Goal: Task Accomplishment & Management: Complete application form

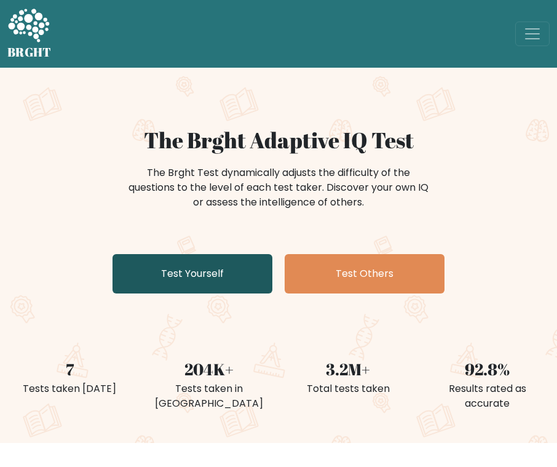
click at [199, 274] on link "Test Yourself" at bounding box center [192, 273] width 160 height 39
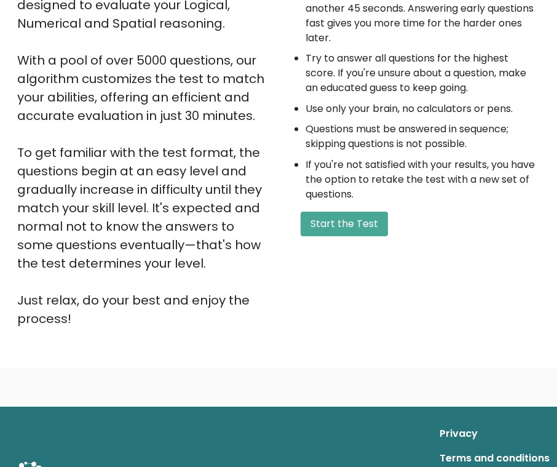
scroll to position [123, 0]
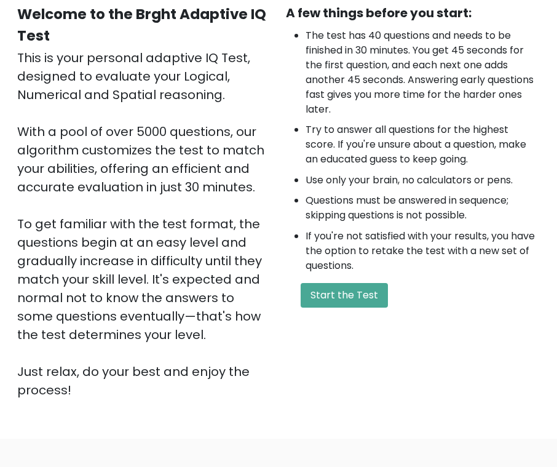
click at [348, 280] on div "A few things before you start: The test has 40 questions and needs to be finish…" at bounding box center [412, 201] width 269 height 395
click at [342, 282] on div "A few things before you start: The test has 40 questions and needs to be finish…" at bounding box center [412, 201] width 269 height 395
click at [340, 297] on button "Start the Test" at bounding box center [344, 295] width 87 height 25
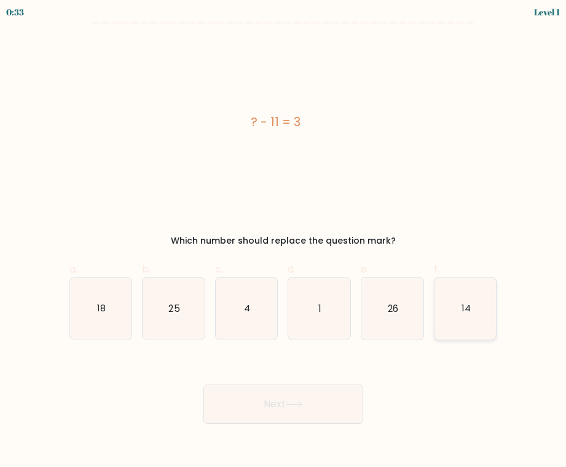
click at [467, 314] on text "14" at bounding box center [466, 307] width 9 height 13
click at [284, 242] on input "f. 14" at bounding box center [283, 238] width 1 height 8
radio input "true"
click at [304, 408] on button "Next" at bounding box center [283, 403] width 160 height 39
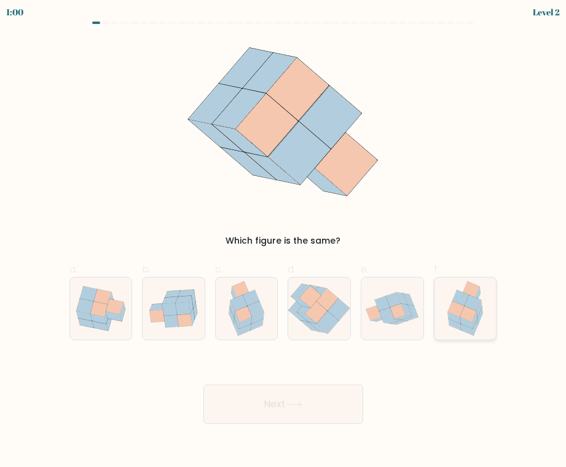
click at [449, 292] on icon at bounding box center [465, 308] width 48 height 62
click at [284, 242] on input "f." at bounding box center [283, 238] width 1 height 8
radio input "true"
click at [325, 386] on button "Next" at bounding box center [283, 403] width 160 height 39
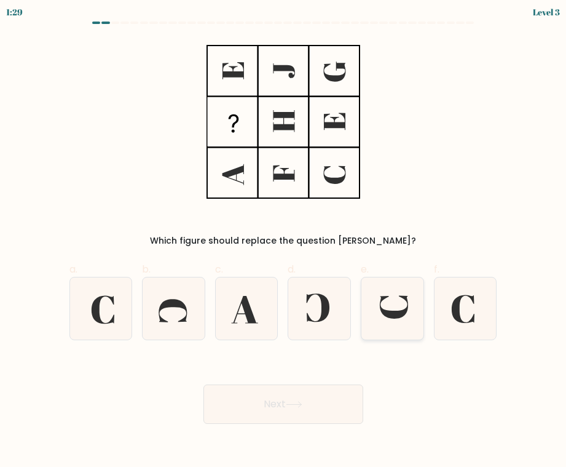
click at [400, 302] on icon at bounding box center [392, 308] width 62 height 62
click at [284, 242] on input "e." at bounding box center [283, 238] width 1 height 8
radio input "true"
click at [309, 412] on button "Next" at bounding box center [283, 403] width 160 height 39
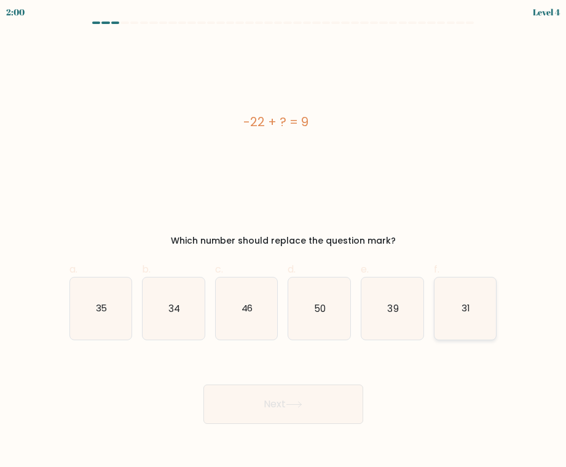
click at [475, 320] on icon "31" at bounding box center [466, 308] width 62 height 62
click at [284, 242] on input "f. 31" at bounding box center [283, 238] width 1 height 8
radio input "true"
click at [319, 405] on button "Next" at bounding box center [283, 403] width 160 height 39
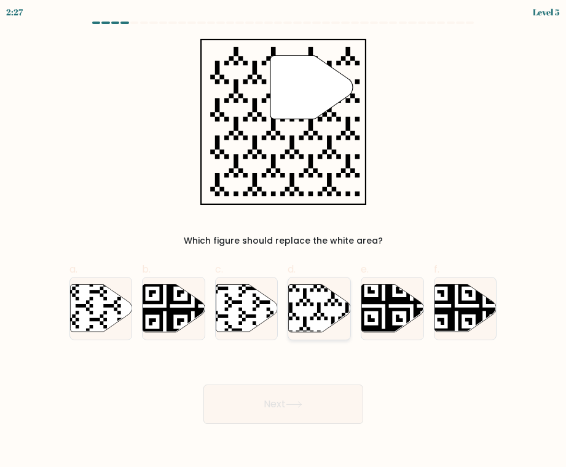
click at [294, 310] on icon at bounding box center [320, 307] width 62 height 47
click at [284, 242] on input "d." at bounding box center [283, 238] width 1 height 8
radio input "true"
click at [285, 415] on button "Next" at bounding box center [283, 403] width 160 height 39
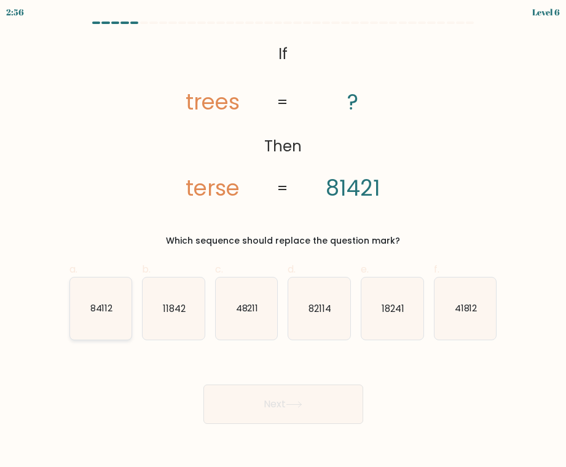
click at [70, 334] on icon "84112" at bounding box center [101, 308] width 62 height 62
click at [283, 242] on input "a. 84112" at bounding box center [283, 238] width 1 height 8
radio input "true"
click at [294, 405] on icon at bounding box center [294, 404] width 17 height 7
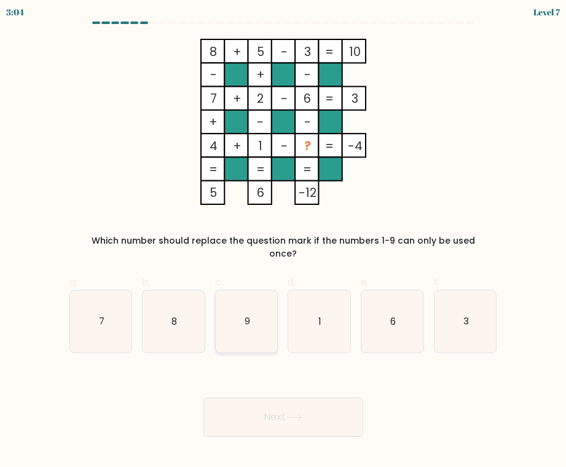
click at [240, 317] on icon "9" at bounding box center [247, 321] width 62 height 62
click at [283, 242] on input "c. 9" at bounding box center [283, 238] width 1 height 8
radio input "true"
drag, startPoint x: 256, startPoint y: 394, endPoint x: 336, endPoint y: 440, distance: 91.4
click at [258, 397] on button "Next" at bounding box center [283, 416] width 160 height 39
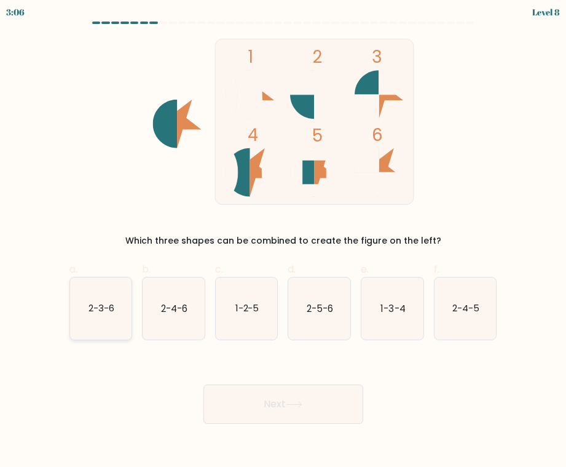
click at [122, 290] on icon "2-3-6" at bounding box center [101, 308] width 62 height 62
click at [283, 242] on input "a. 2-3-6" at bounding box center [283, 238] width 1 height 8
radio input "true"
drag, startPoint x: 275, startPoint y: 400, endPoint x: 564, endPoint y: 466, distance: 295.7
click at [282, 401] on button "Next" at bounding box center [283, 403] width 160 height 39
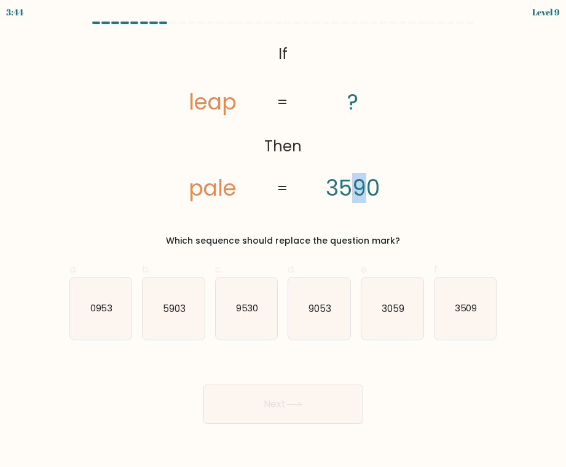
drag, startPoint x: 356, startPoint y: 195, endPoint x: 365, endPoint y: 195, distance: 8.6
click at [365, 195] on tspan "3590" at bounding box center [353, 188] width 54 height 30
drag, startPoint x: 365, startPoint y: 195, endPoint x: 365, endPoint y: 221, distance: 25.8
click at [365, 221] on div "@import url('[URL][DOMAIN_NAME]); If Then leap pale ? 3590 = = Which sequence s…" at bounding box center [283, 143] width 443 height 208
click at [310, 305] on text "9053" at bounding box center [320, 307] width 23 height 13
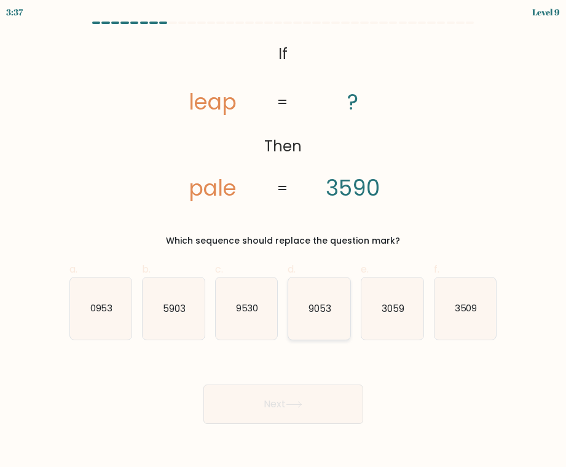
click at [284, 242] on input "d. 9053" at bounding box center [283, 238] width 1 height 8
radio input "true"
click at [293, 396] on button "Next" at bounding box center [283, 403] width 160 height 39
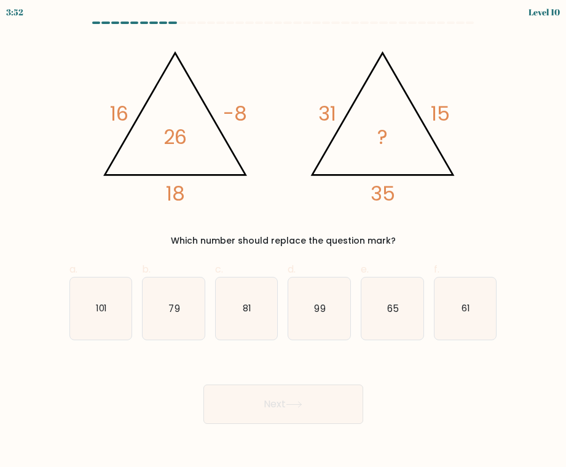
drag, startPoint x: 239, startPoint y: 315, endPoint x: 269, endPoint y: 405, distance: 94.7
click at [239, 315] on icon "81" at bounding box center [247, 308] width 62 height 62
click at [283, 242] on input "c. 81" at bounding box center [283, 238] width 1 height 8
radio input "true"
click at [291, 408] on button "Next" at bounding box center [283, 403] width 160 height 39
